Goal: Task Accomplishment & Management: Manage account settings

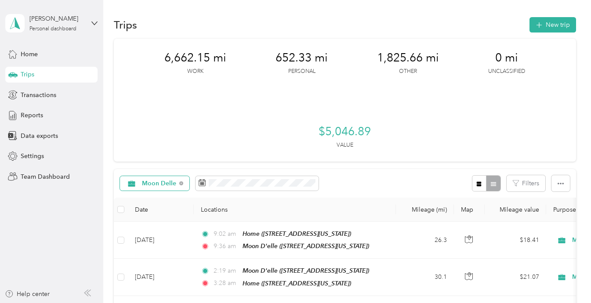
click at [173, 181] on span "Moon Delle" at bounding box center [159, 183] width 35 height 6
click at [174, 79] on li "Unclassified" at bounding box center [156, 74] width 73 height 15
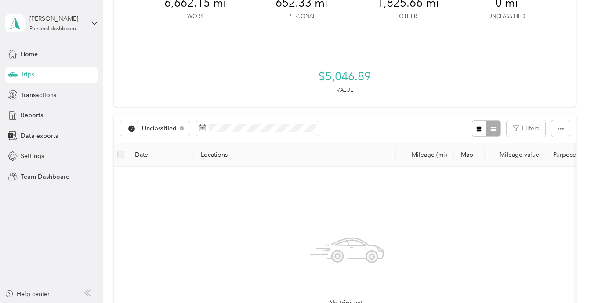
scroll to position [55, 0]
click at [63, 21] on div "[PERSON_NAME]" at bounding box center [56, 18] width 55 height 9
click at [74, 72] on div "Log out" at bounding box center [97, 71] width 173 height 15
